Goal: Task Accomplishment & Management: Complete application form

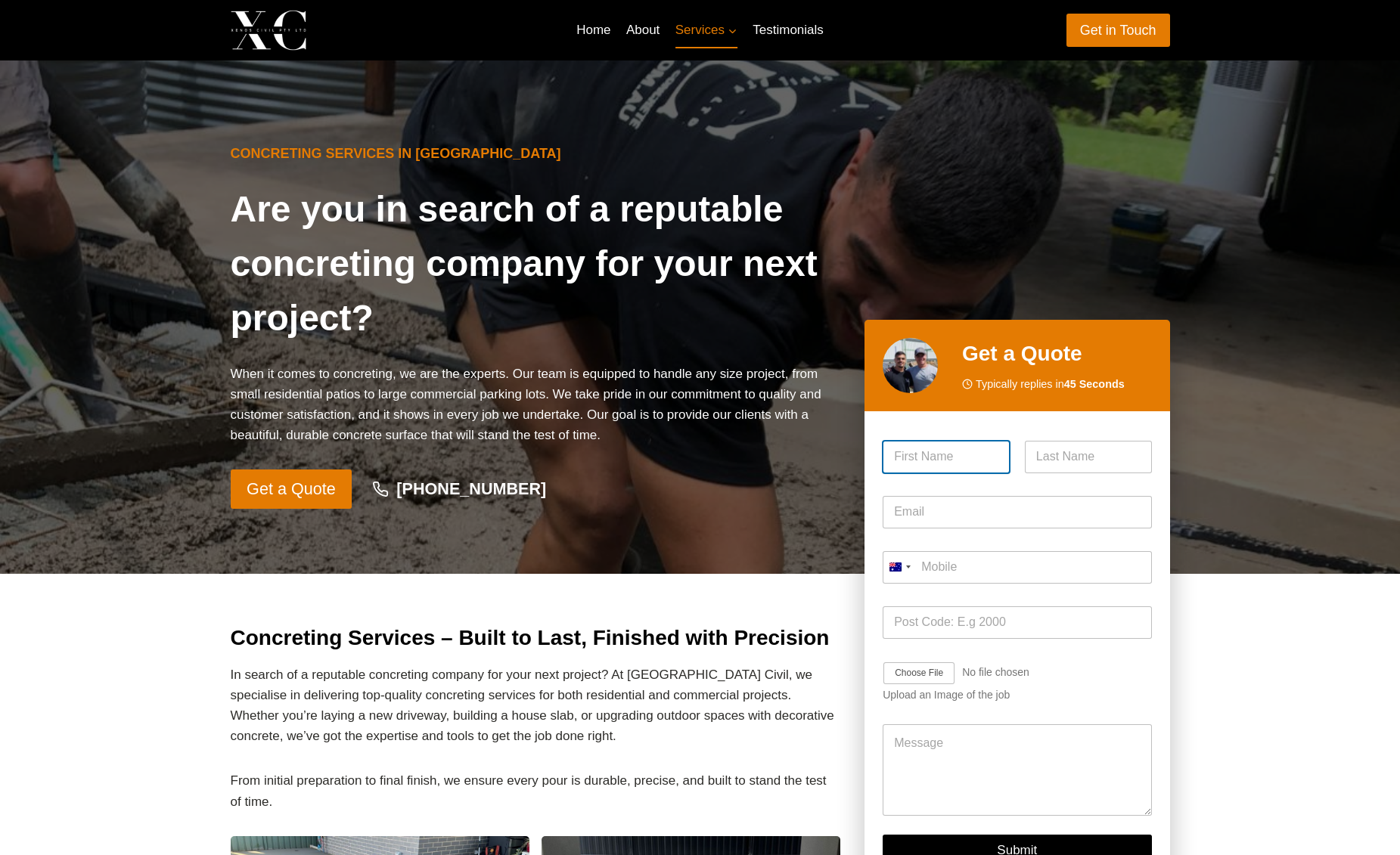
click at [926, 450] on input "First" at bounding box center [946, 458] width 127 height 33
type input "[PERSON_NAME]"
type input "Ferns"
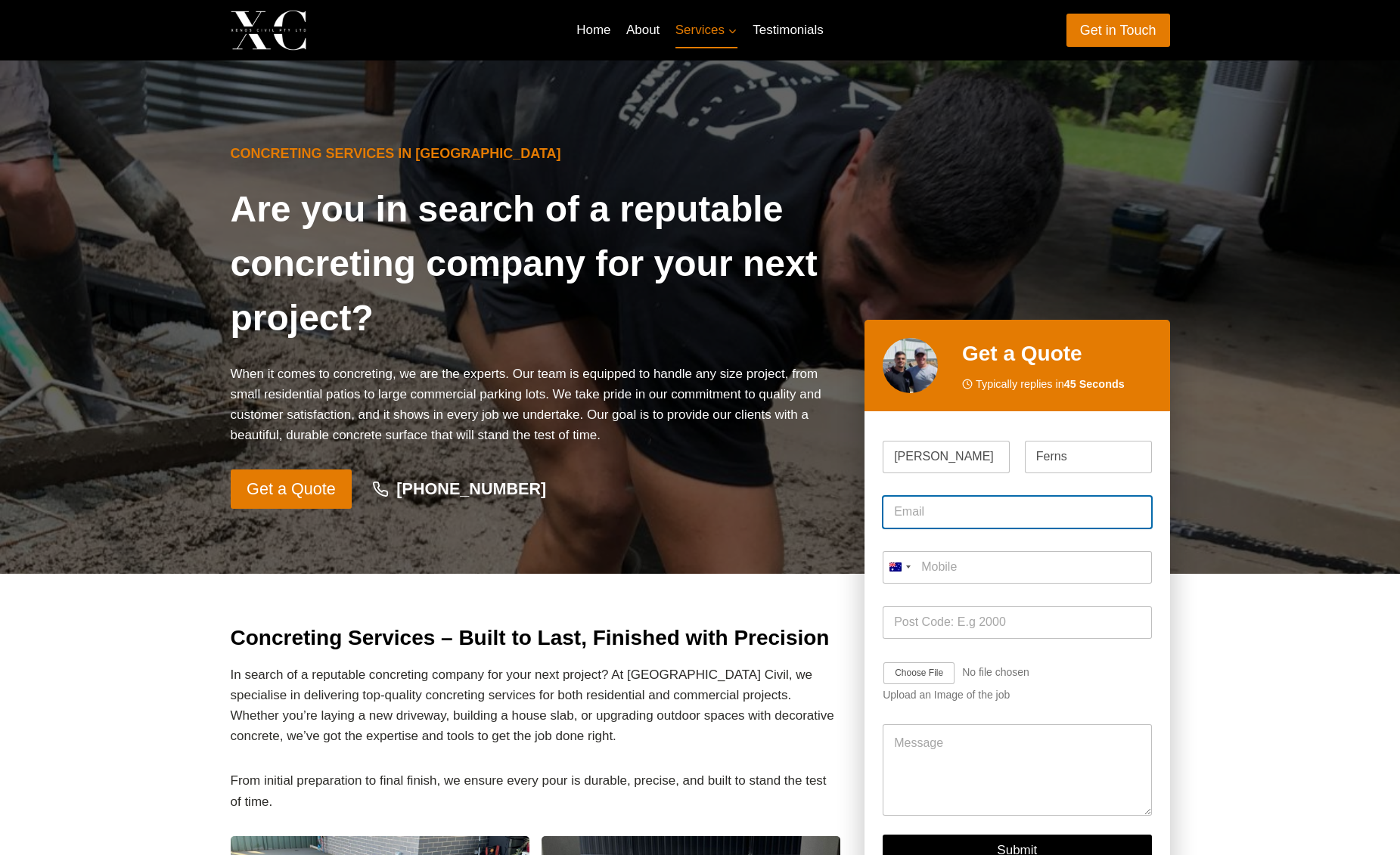
type input "[EMAIL_ADDRESS][DOMAIN_NAME]"
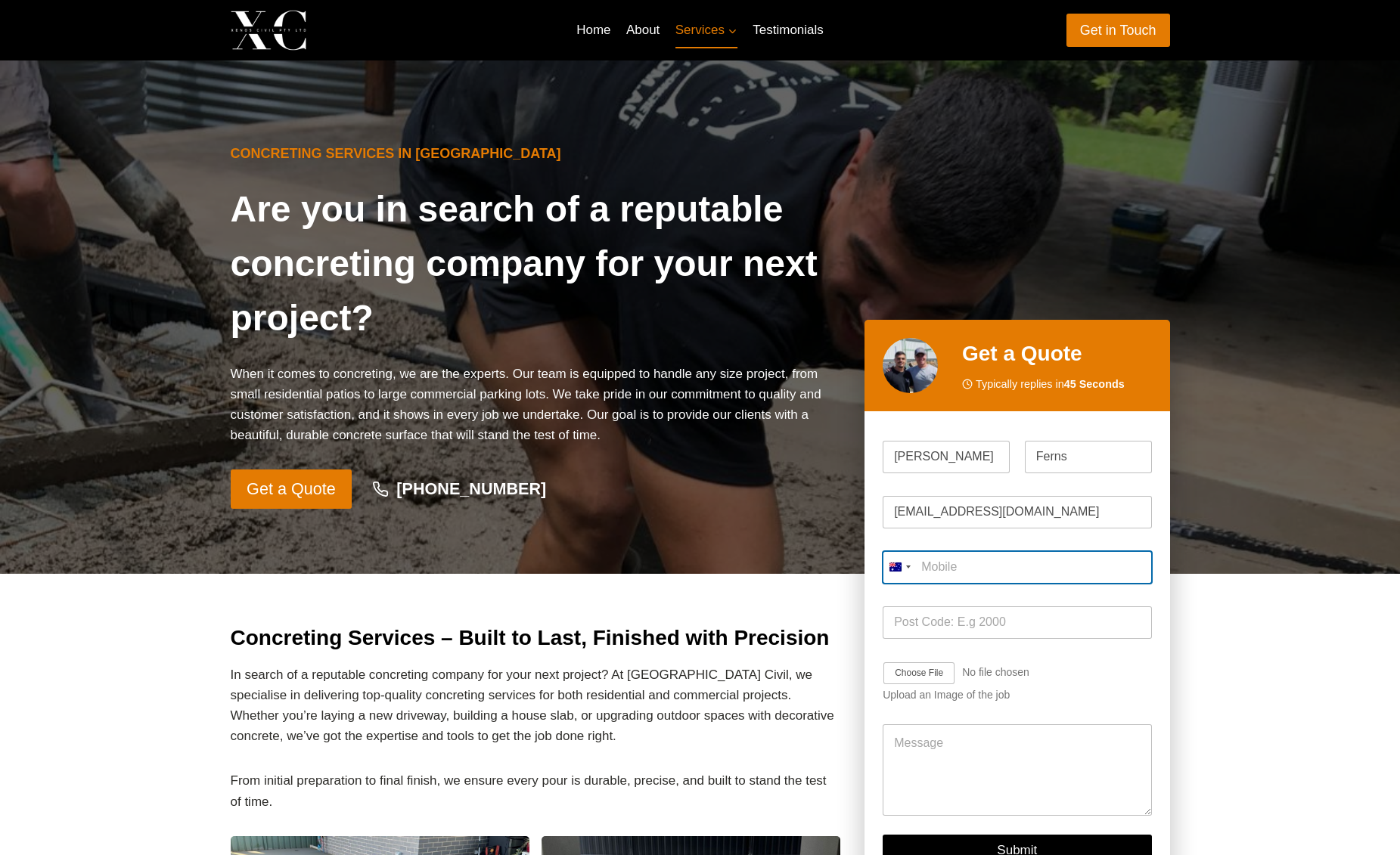
type input "0439 908 812"
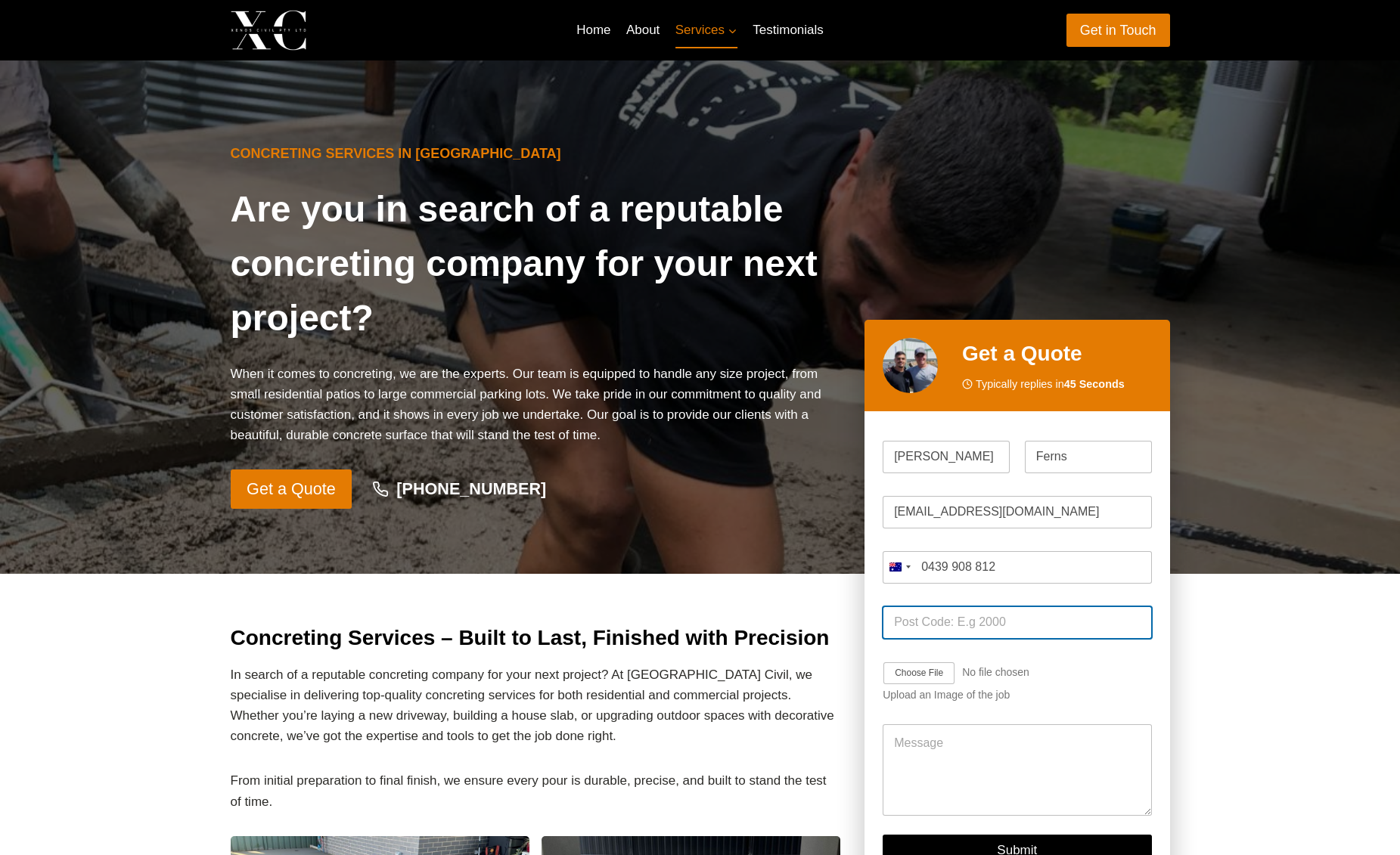
type input "2203"
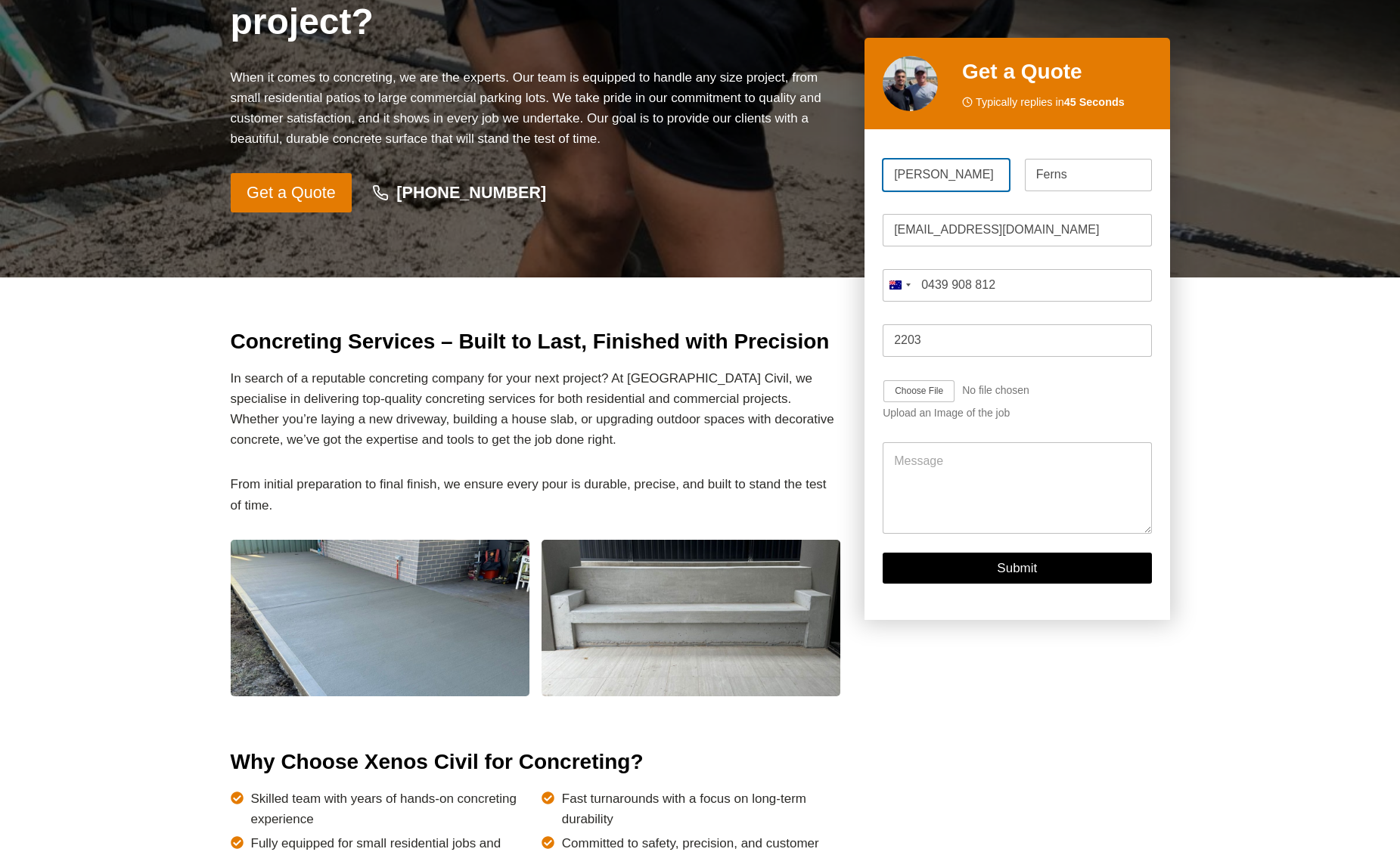
scroll to position [310, 0]
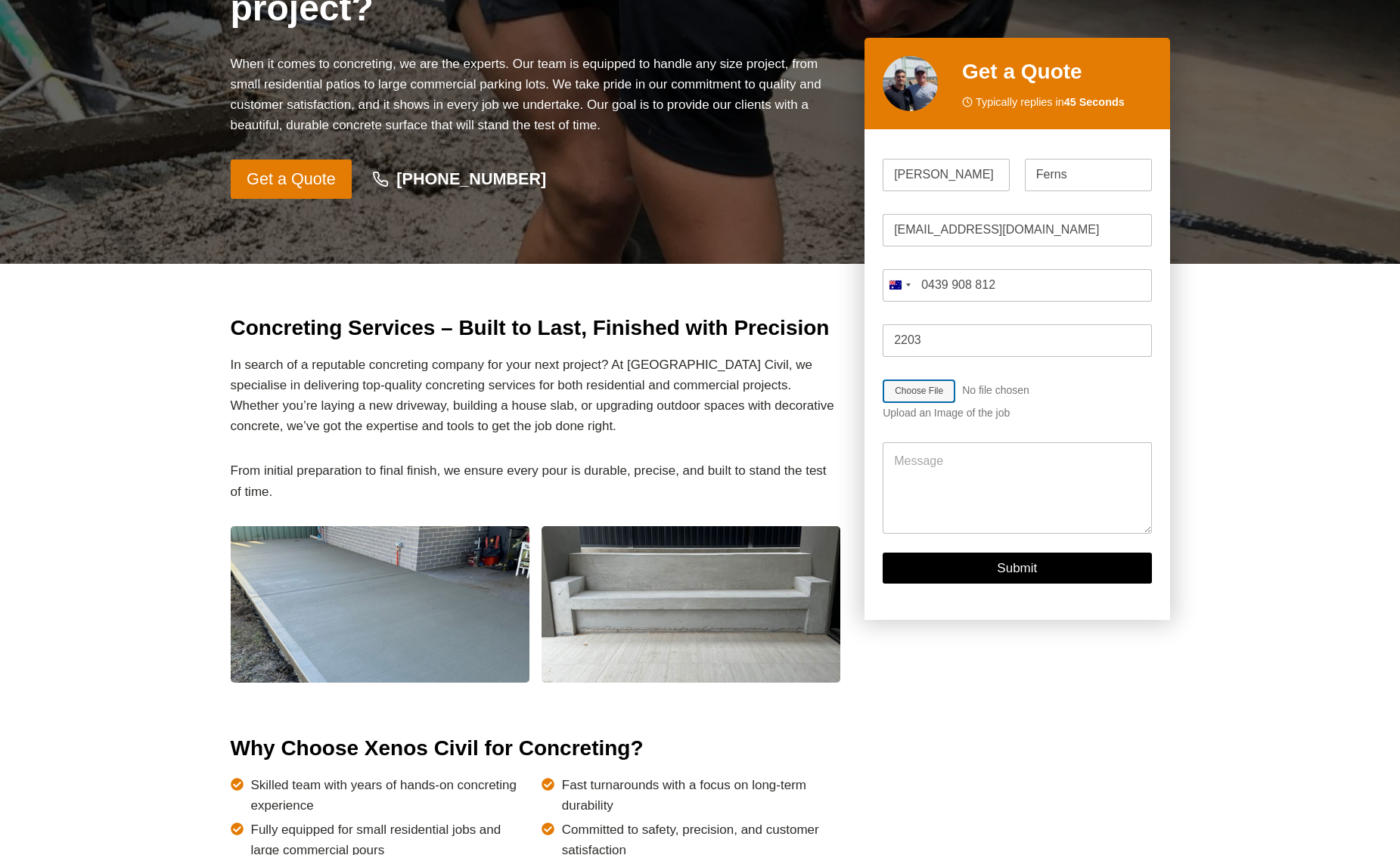
click at [932, 391] on input "Job Image Upload" at bounding box center [962, 391] width 161 height 25
type input "C:\fakepath\17Frazer Driveway Mock.jpg"
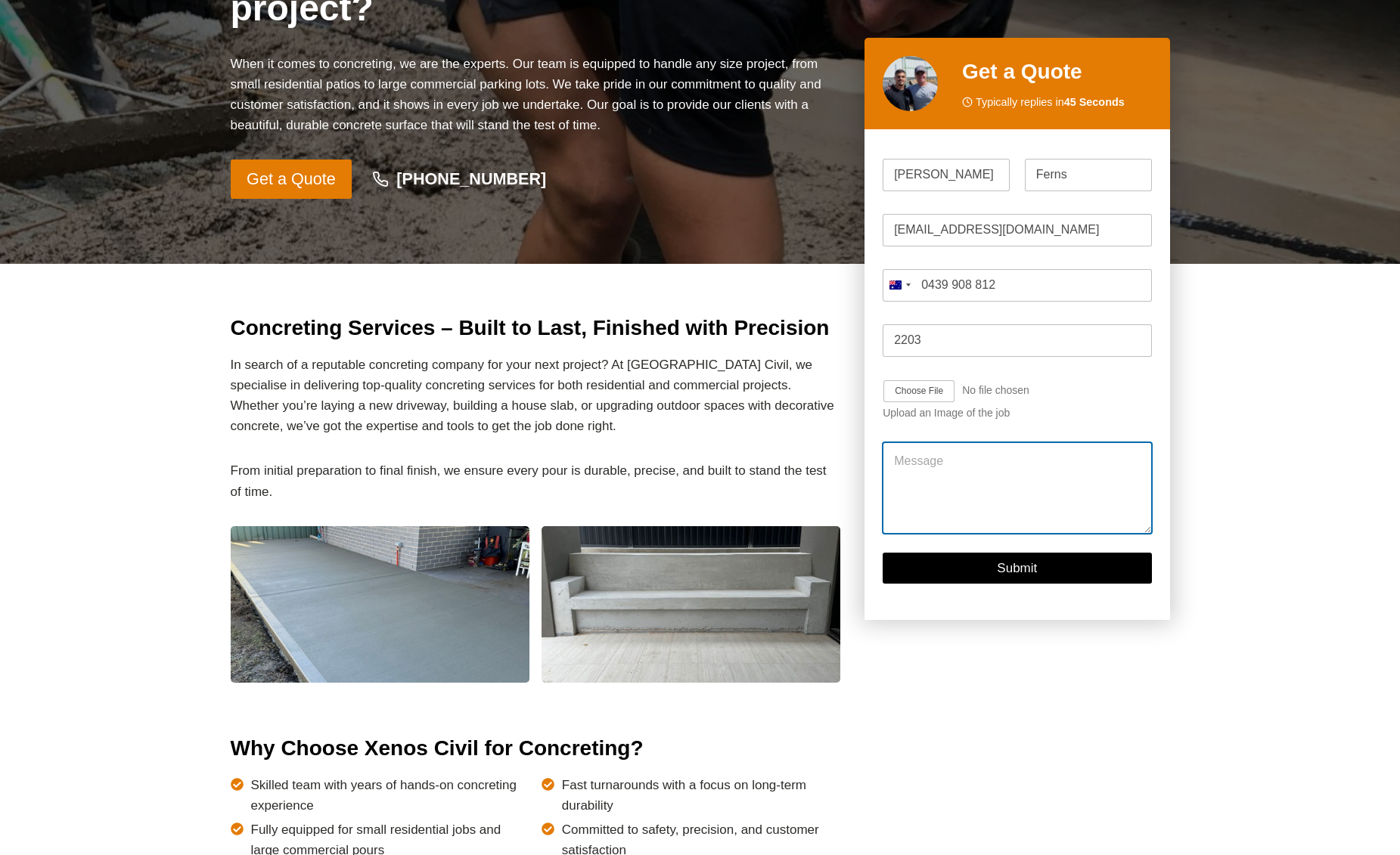
click at [978, 450] on textarea "Message" at bounding box center [1016, 488] width 268 height 91
click at [984, 484] on textarea "Message" at bounding box center [1016, 488] width 268 height 91
paste textarea "I have recently got a quote for a new gate and fence for my property in [GEOGRA…"
click at [1128, 472] on textarea "I have recently got a quote for a new gate and fence for my property in [GEOGRA…" at bounding box center [1016, 488] width 268 height 91
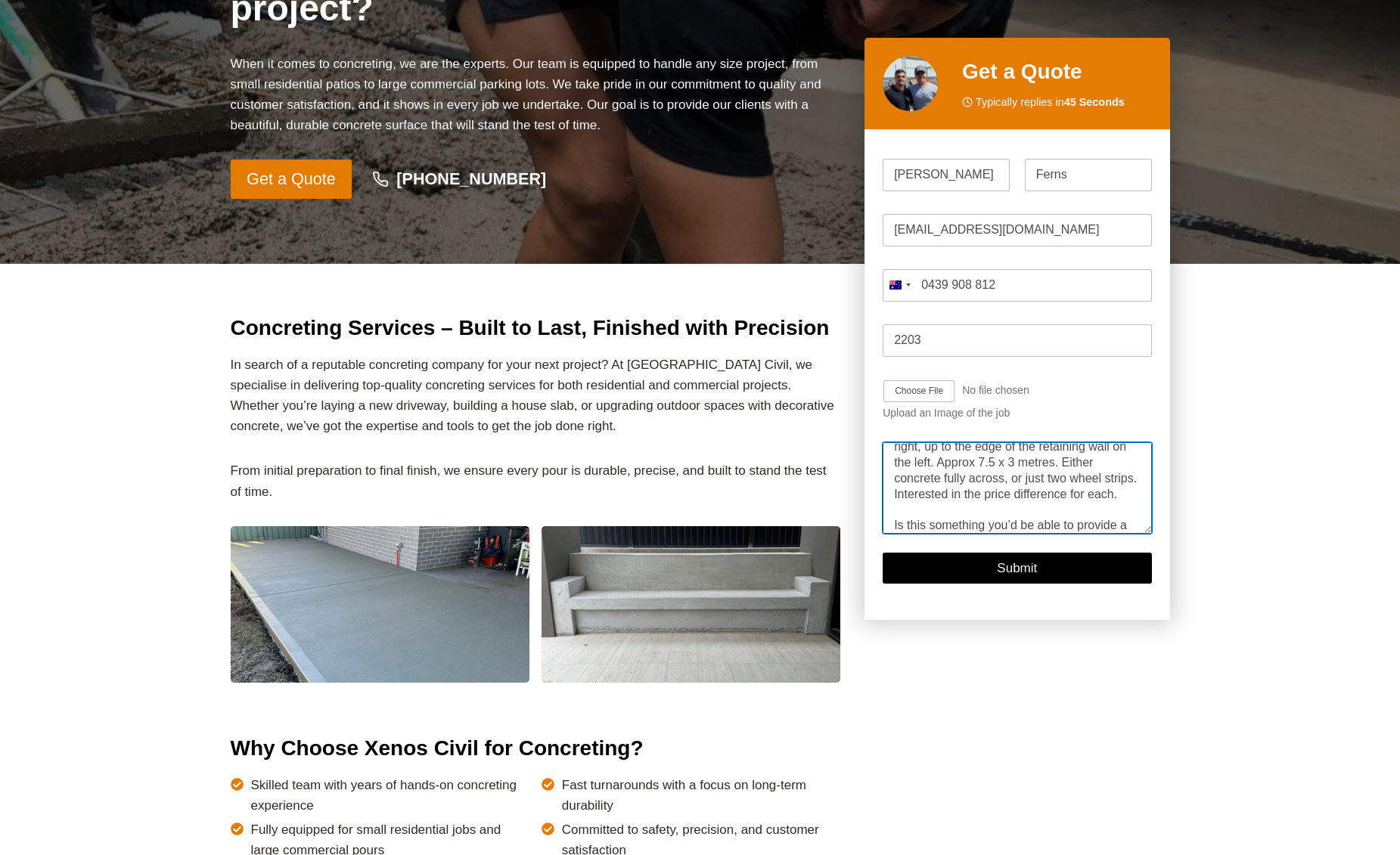
scroll to position [199, 0]
click at [1059, 510] on textarea "I have recently got a quote for a new gate and fence for my property in [GEOGRA…" at bounding box center [1016, 488] width 268 height 91
click at [1022, 516] on textarea "I have recently got a quote for a new gate and fence for my property in [GEOGRA…" at bounding box center [1016, 488] width 268 height 91
type textarea "I have recently got a quote for a new gate and fence for my property in [GEOGRA…"
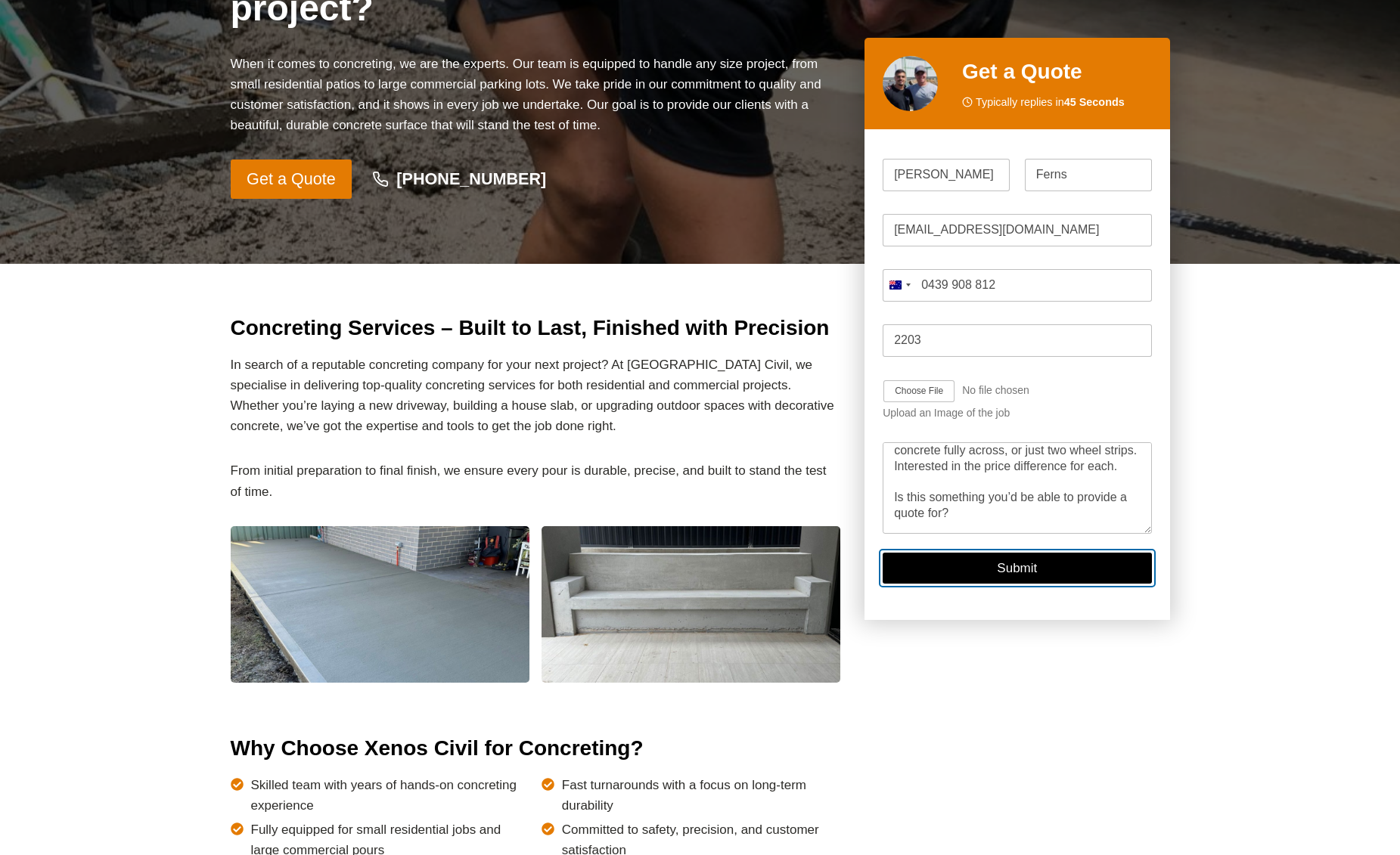
click at [1024, 568] on button "Submit" at bounding box center [1016, 568] width 268 height 31
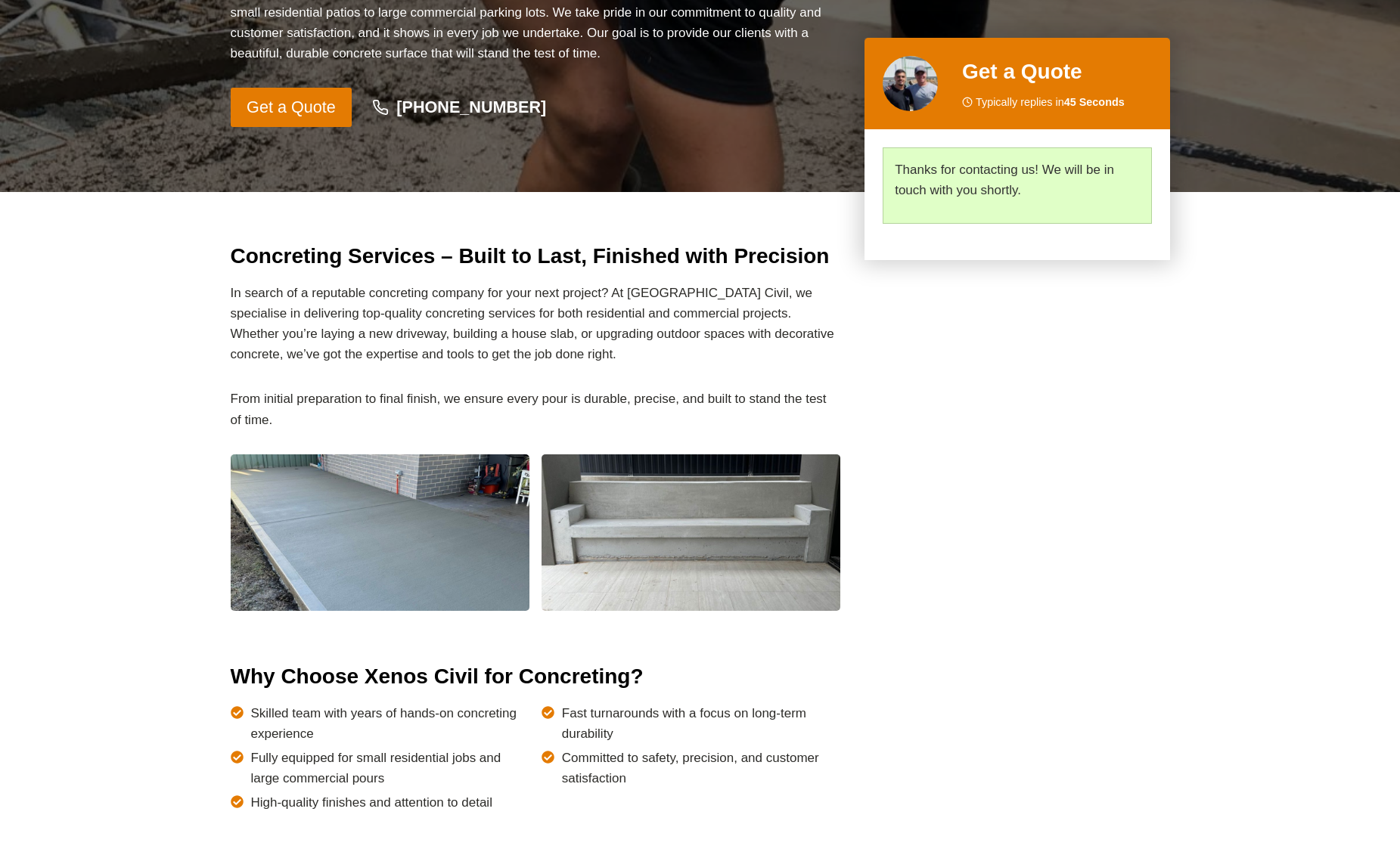
scroll to position [0, 0]
